Goal: Transaction & Acquisition: Purchase product/service

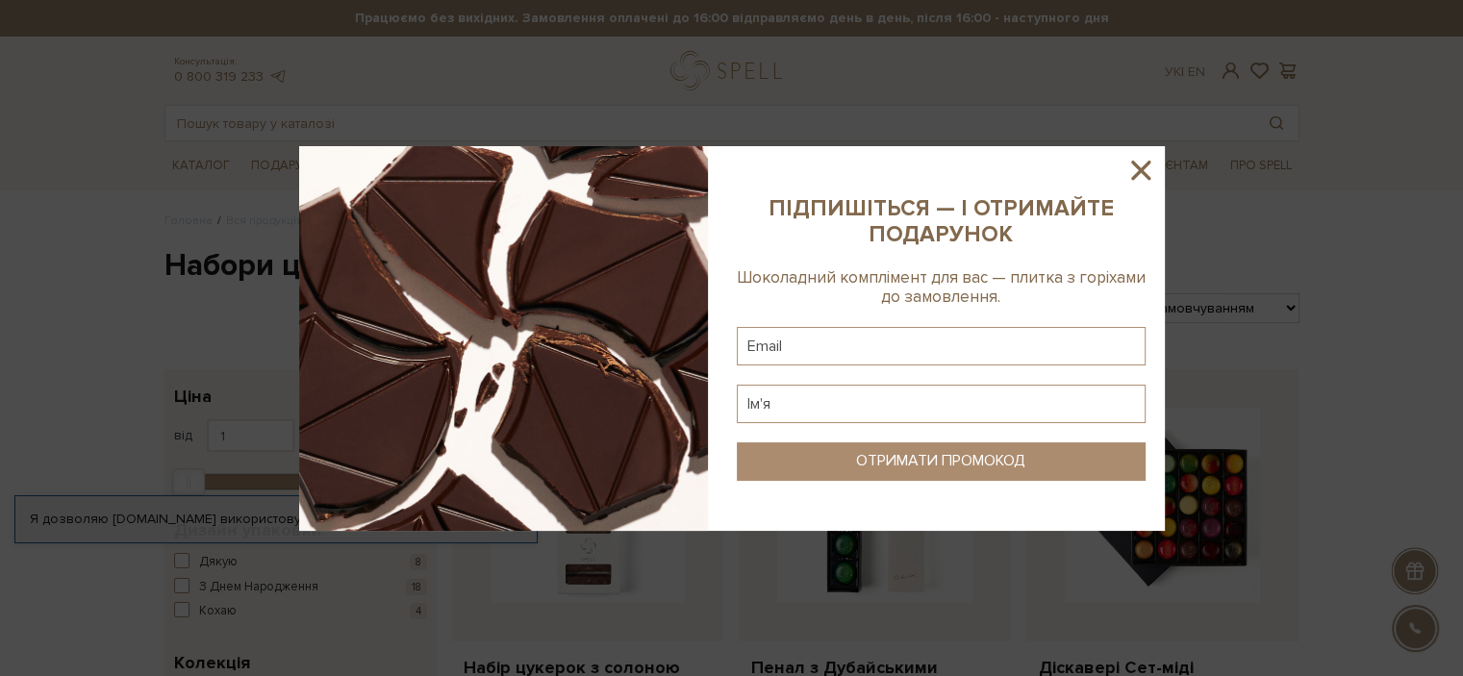
click at [1145, 169] on icon at bounding box center [1141, 170] width 33 height 33
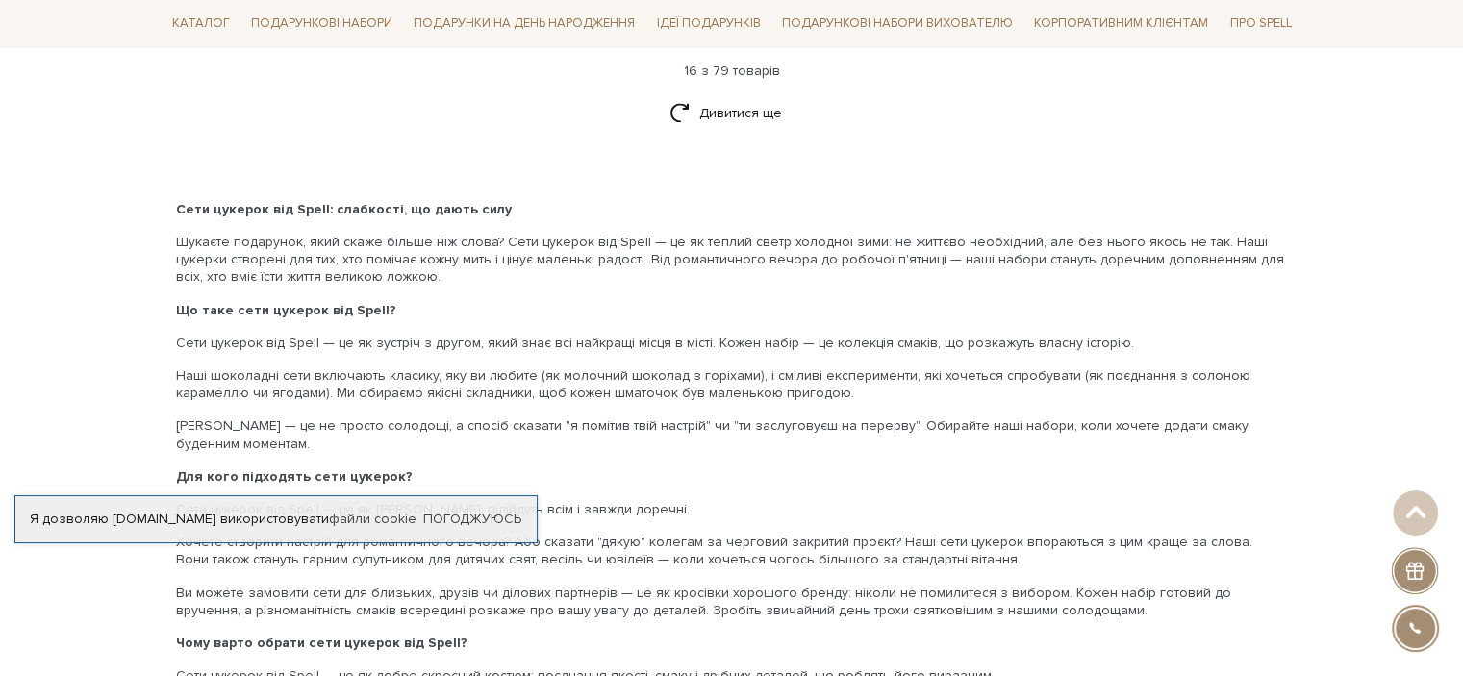
scroll to position [2501, 0]
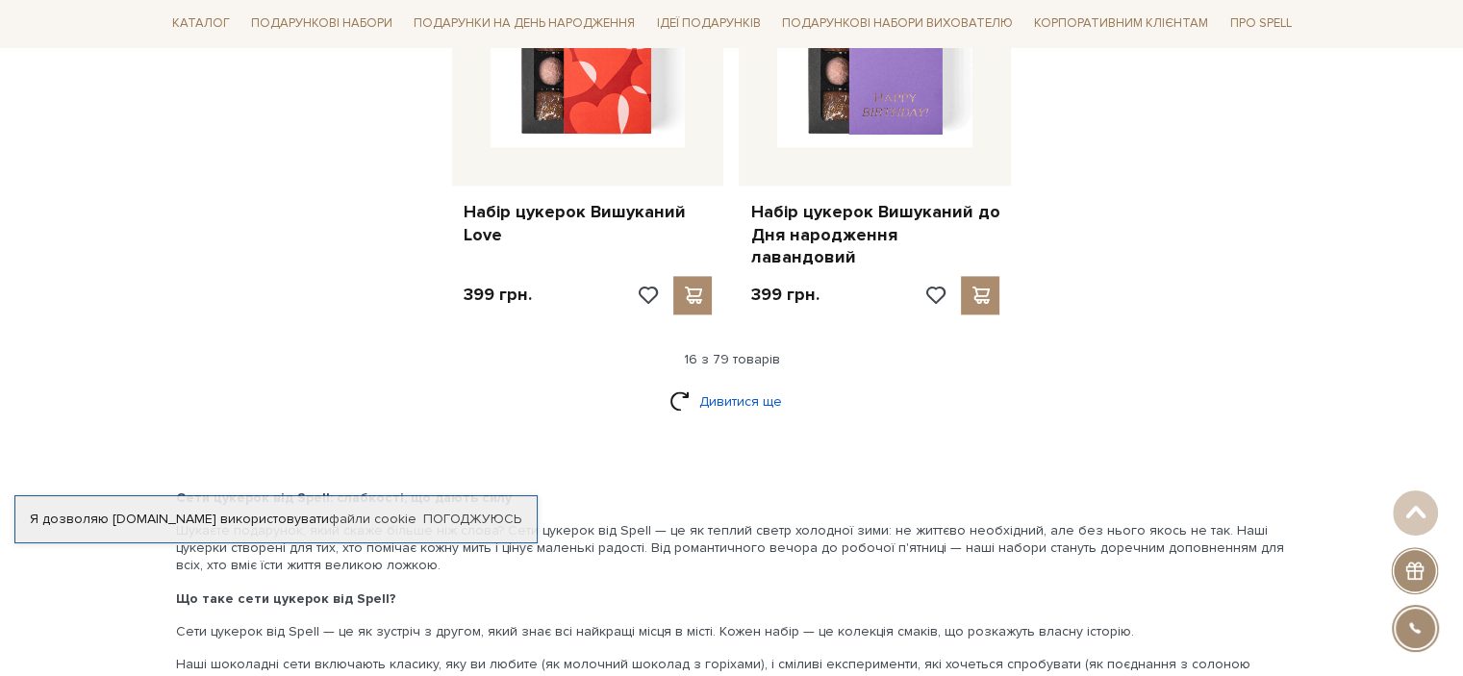
click at [724, 385] on link "Дивитися ще" at bounding box center [732, 402] width 125 height 34
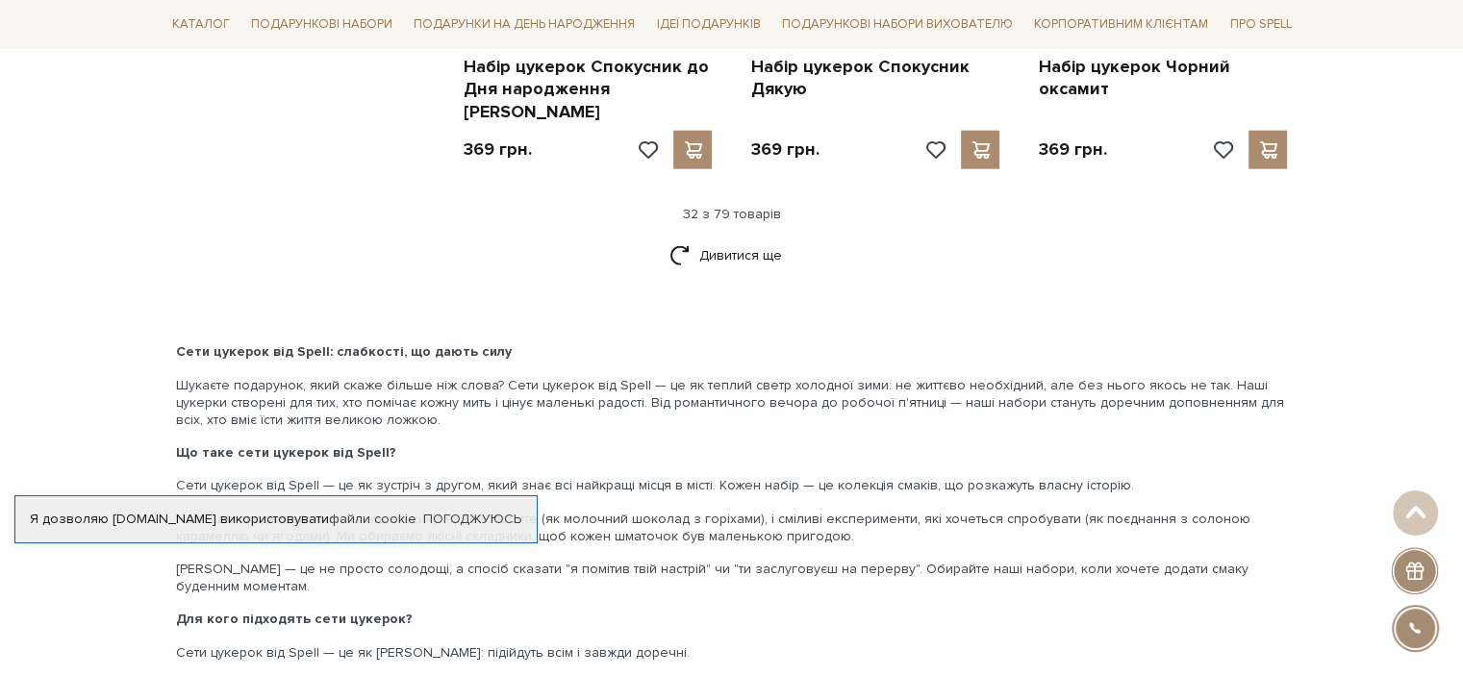
scroll to position [4714, 0]
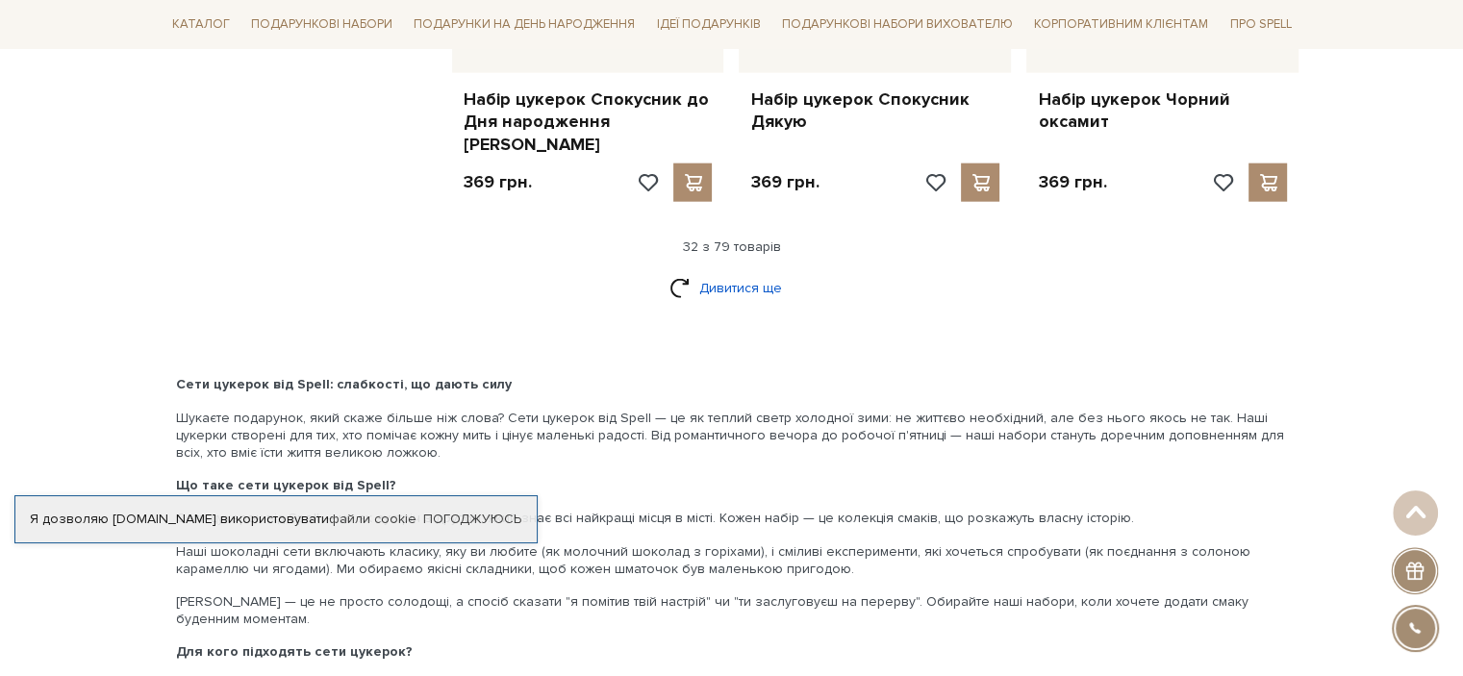
click at [733, 271] on link "Дивитися ще" at bounding box center [732, 288] width 125 height 34
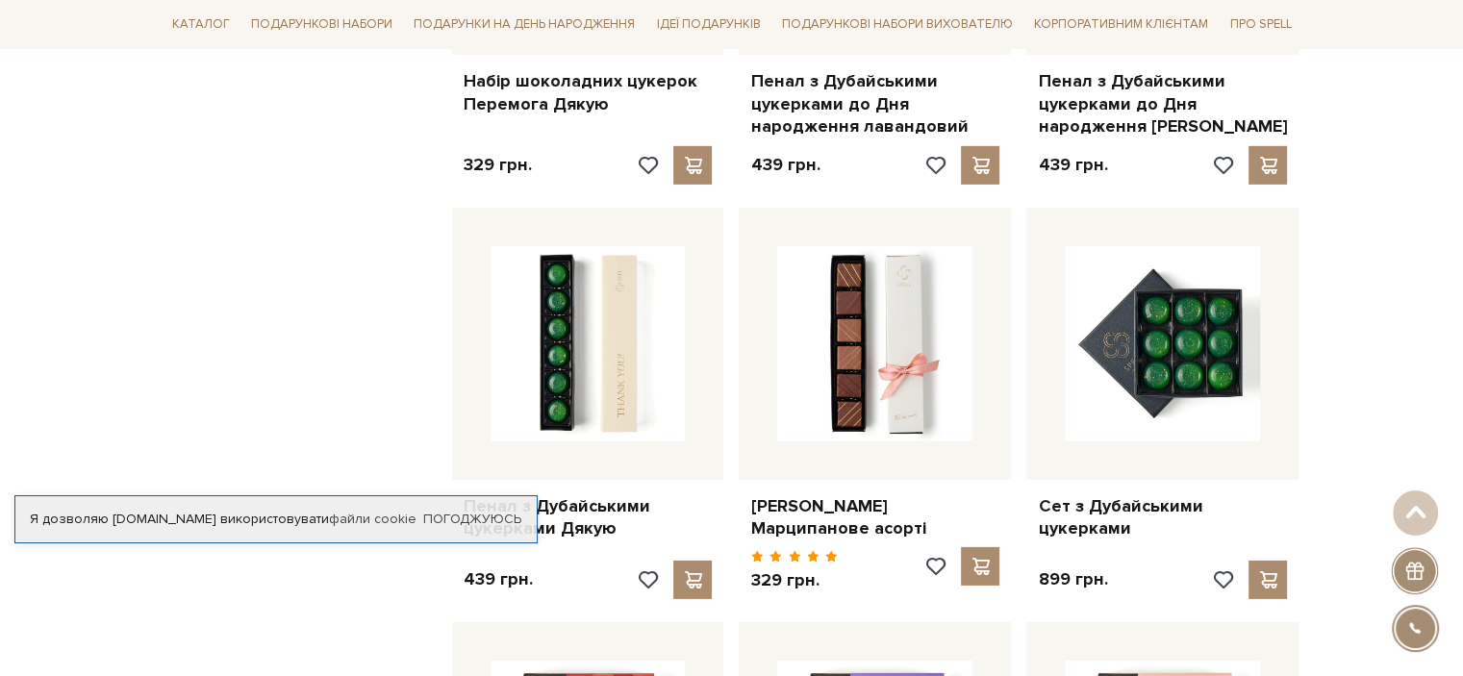
scroll to position [6157, 0]
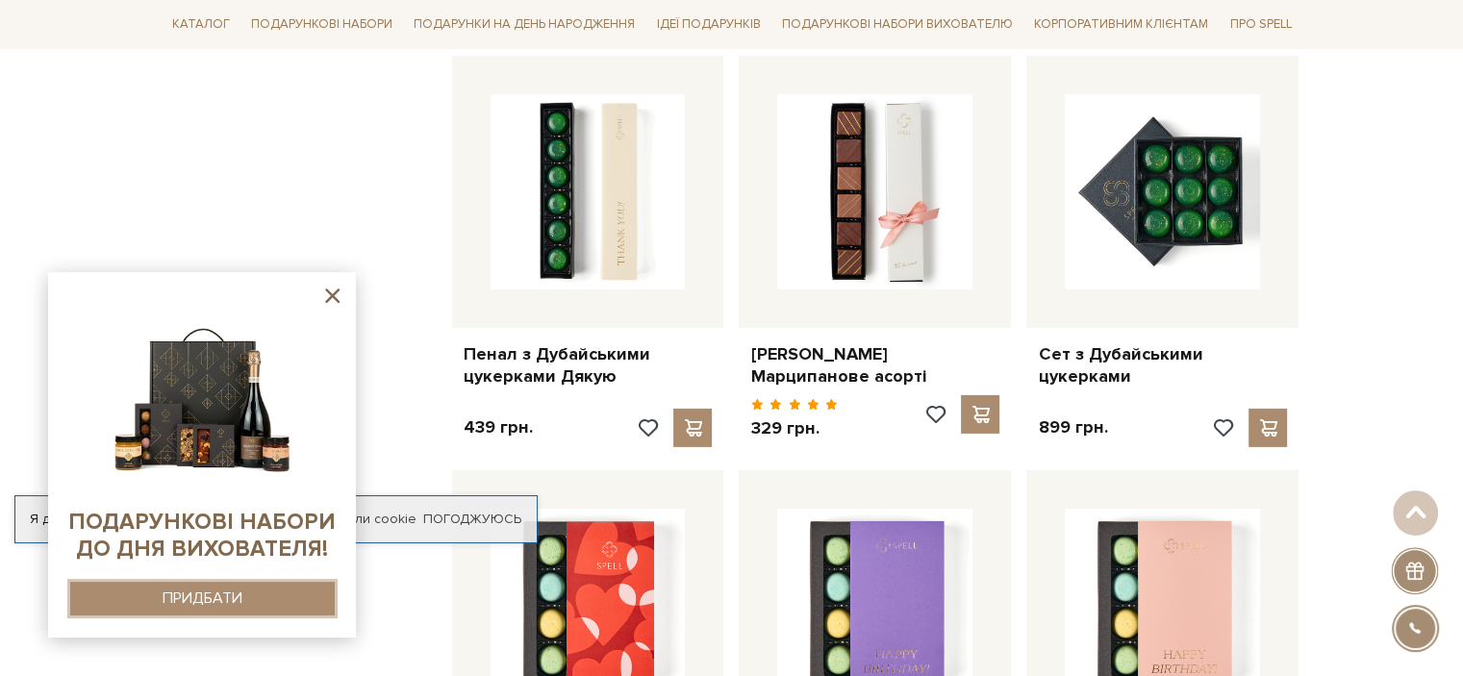
click at [252, 596] on button "ПРИДБАТИ" at bounding box center [202, 599] width 265 height 34
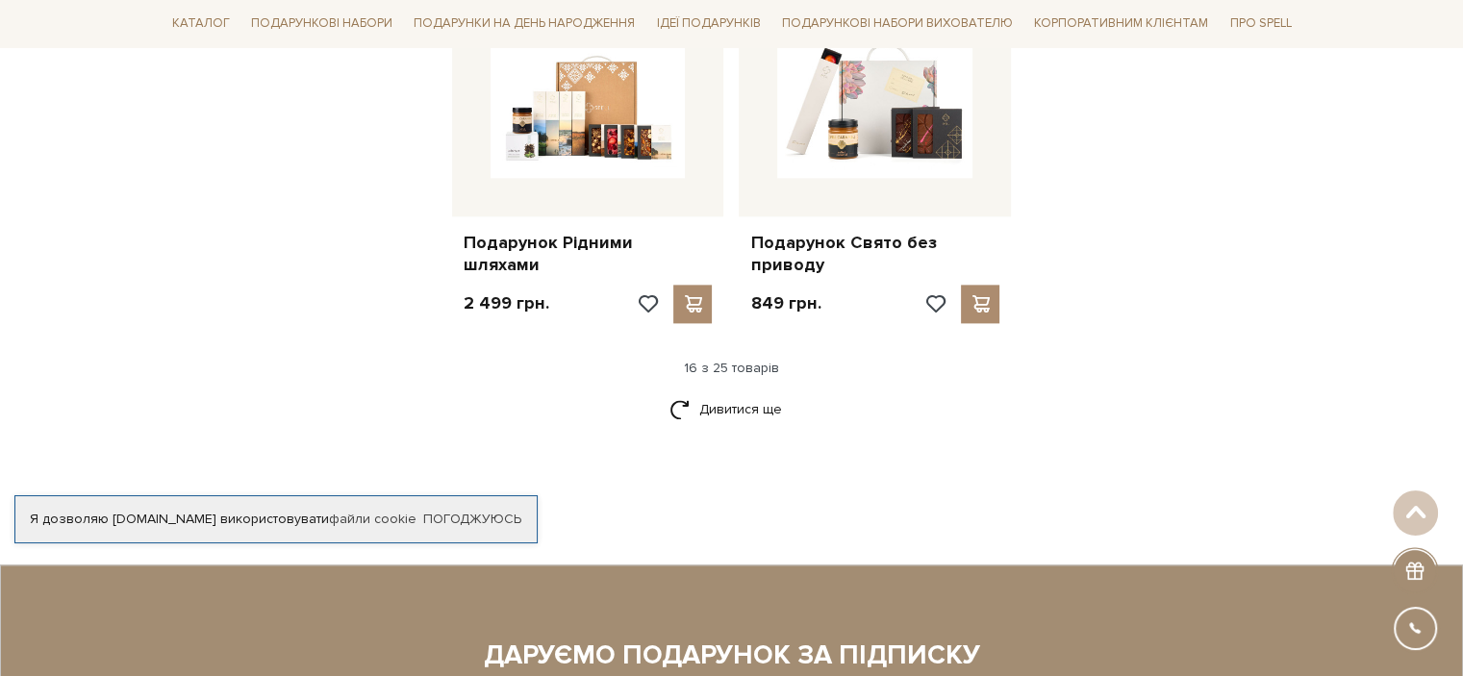
scroll to position [2501, 0]
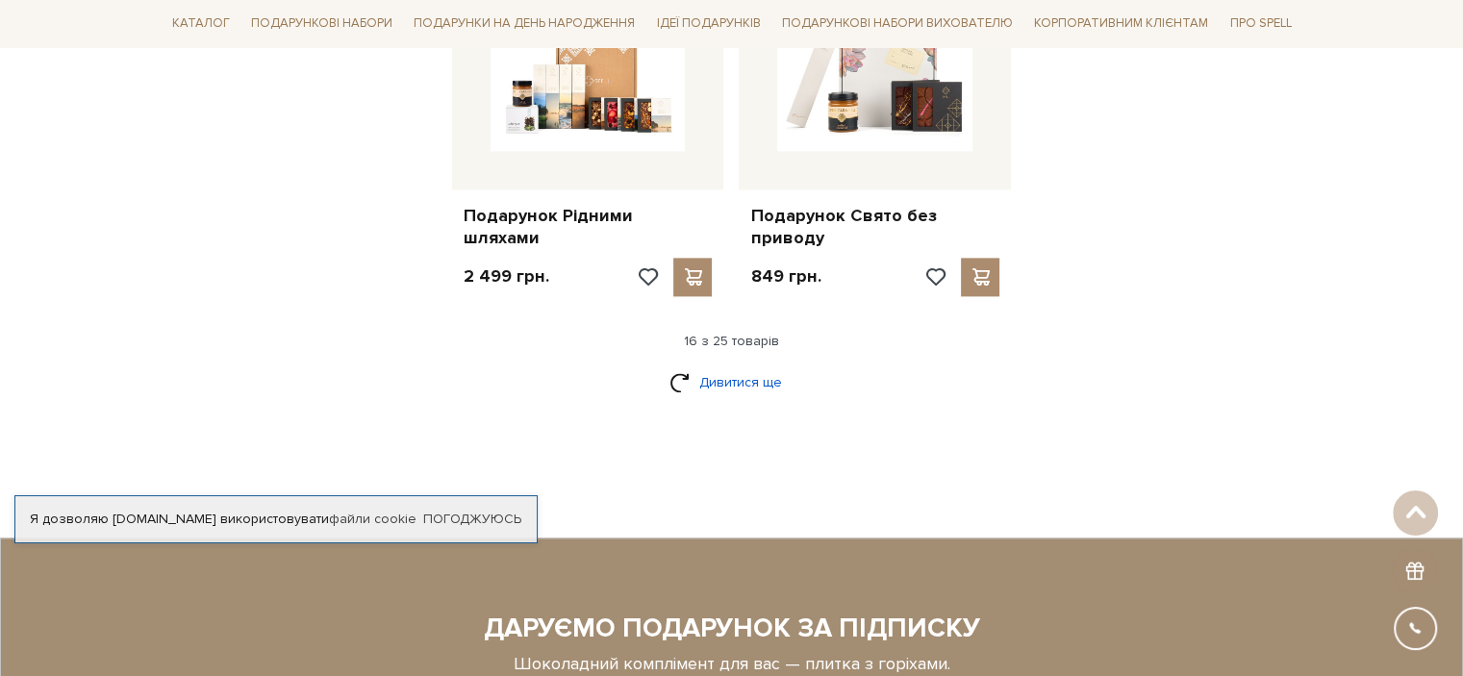
click at [710, 366] on link "Дивитися ще" at bounding box center [732, 383] width 125 height 34
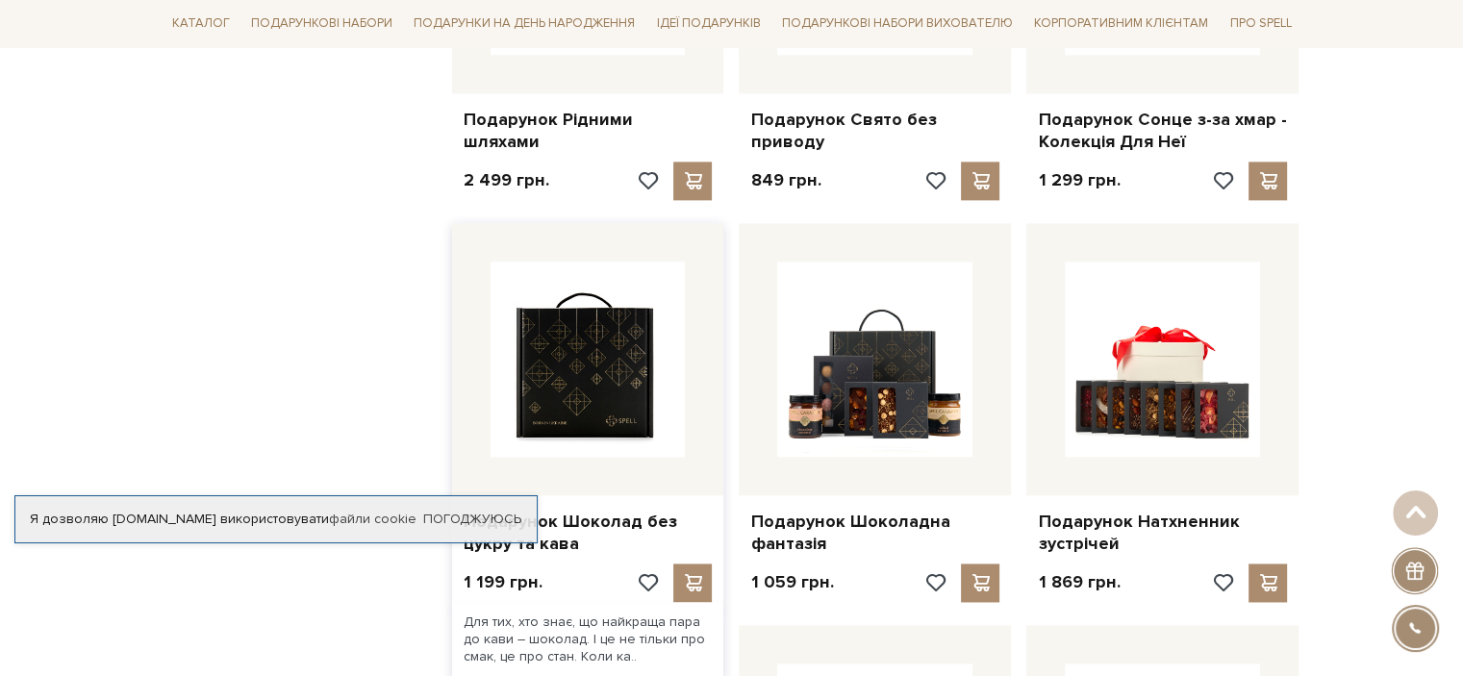
scroll to position [2213, 0]
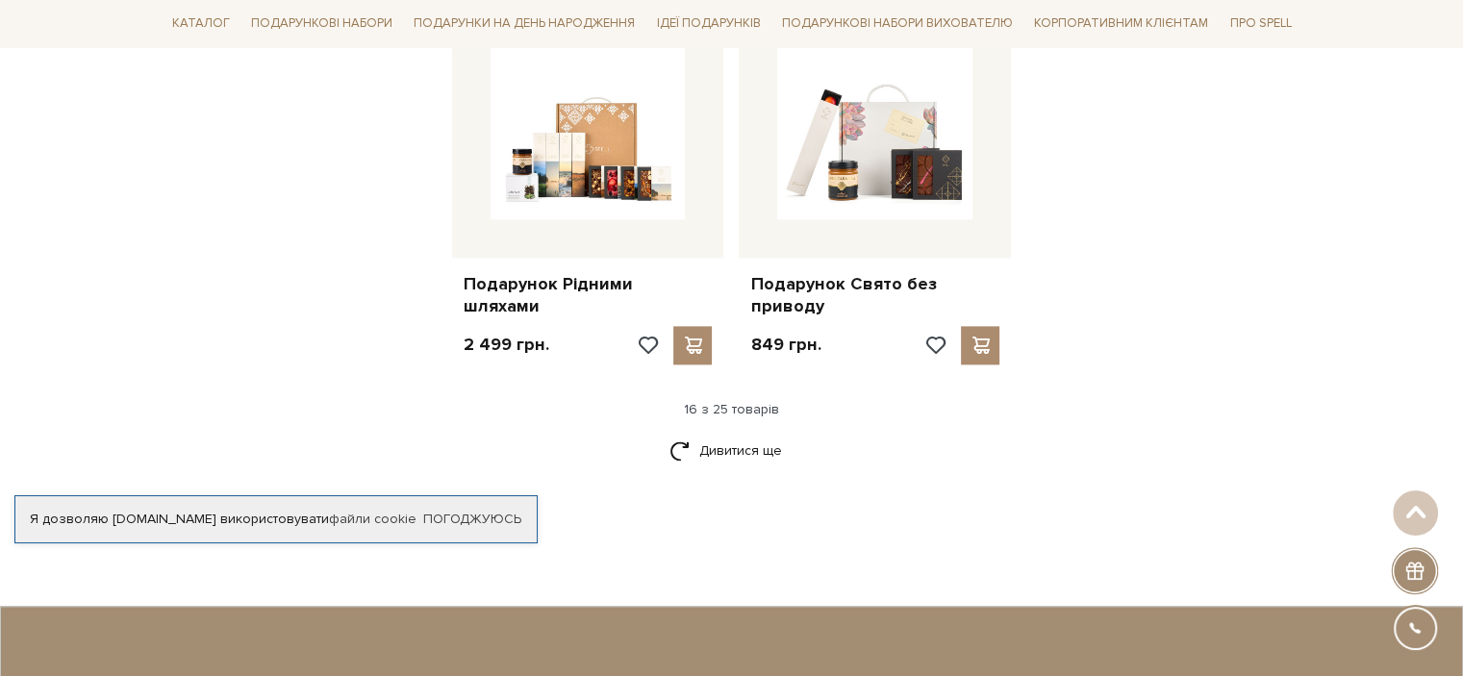
scroll to position [2598, 0]
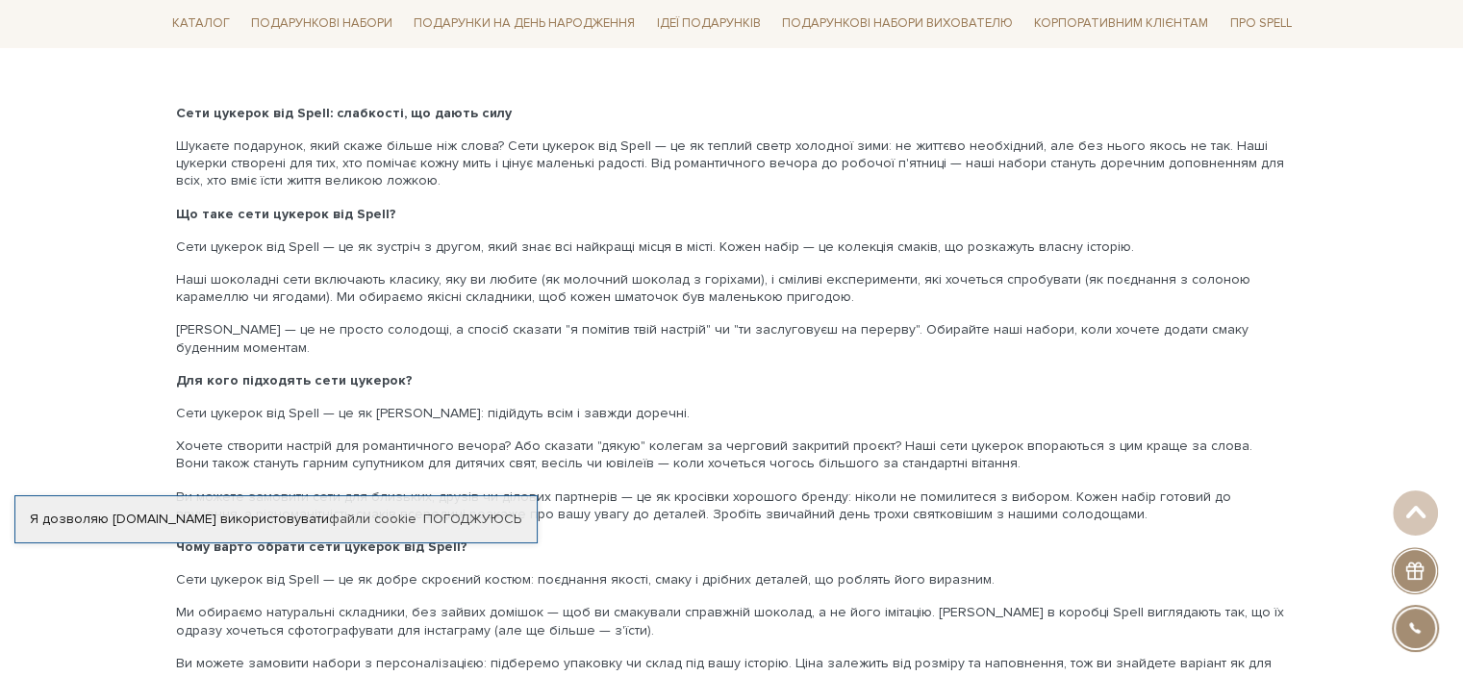
scroll to position [2501, 0]
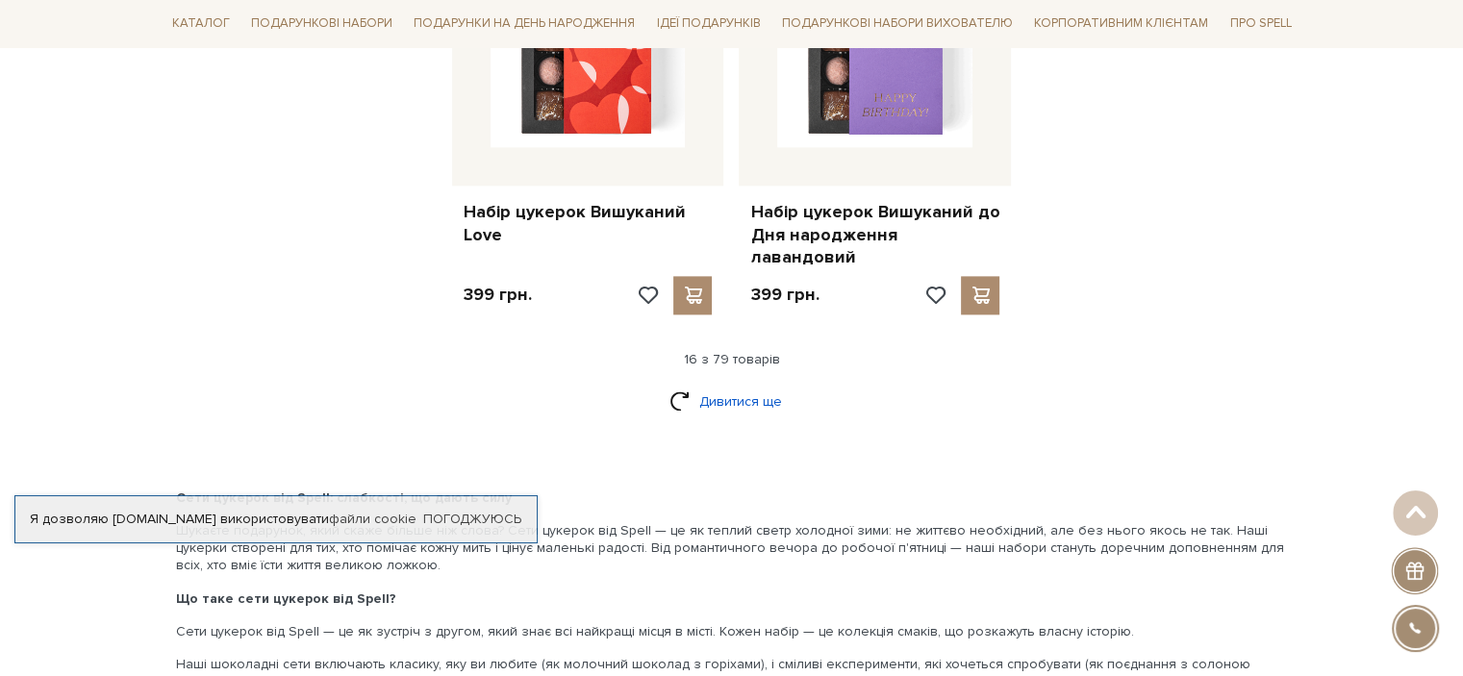
click at [731, 385] on link "Дивитися ще" at bounding box center [732, 402] width 125 height 34
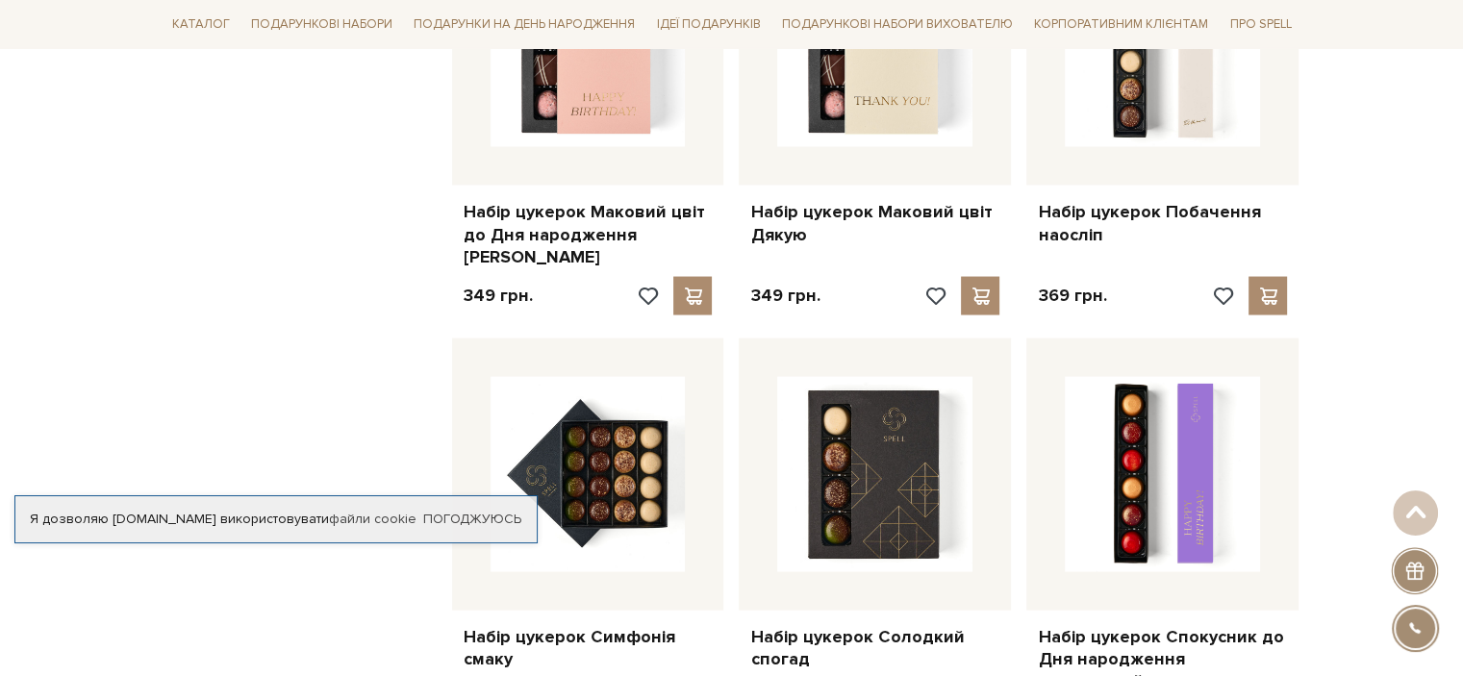
scroll to position [4041, 0]
